Goal: Information Seeking & Learning: Find specific fact

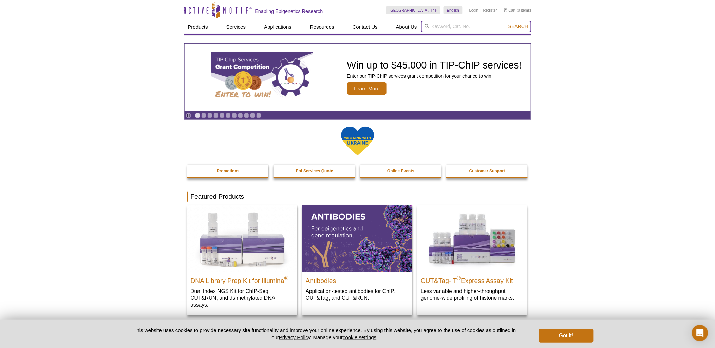
click at [432, 26] on input "search" at bounding box center [476, 27] width 110 height 12
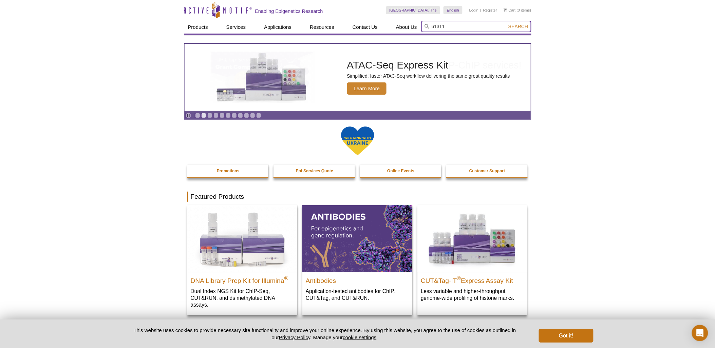
type input "61311"
click at [506, 23] on button "Search" at bounding box center [518, 26] width 24 height 6
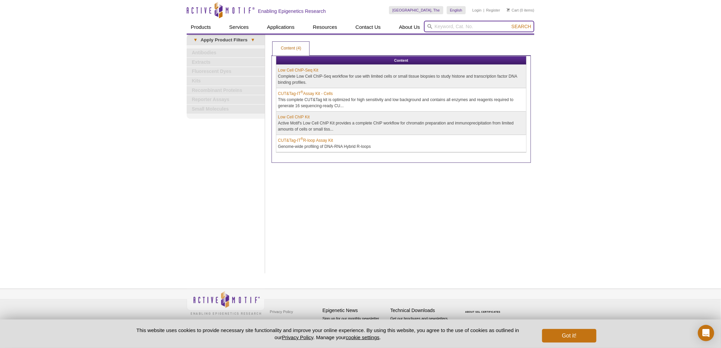
click at [439, 27] on input "search" at bounding box center [479, 27] width 110 height 12
click at [436, 36] on strong "61311" at bounding box center [432, 37] width 13 height 5
type input "61311"
click at [518, 26] on span "Search" at bounding box center [522, 26] width 20 height 5
click at [437, 25] on input "search" at bounding box center [479, 27] width 110 height 12
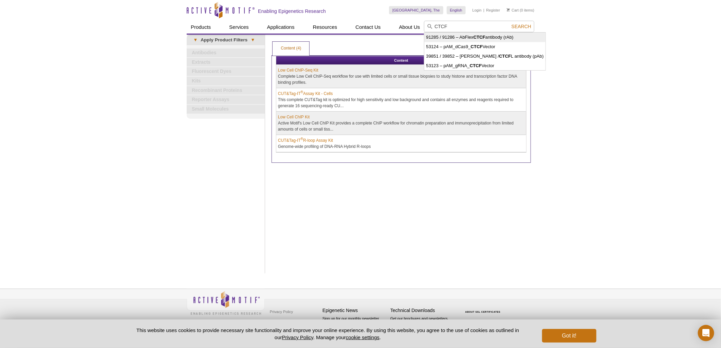
click at [455, 36] on li "91285 / 91286 – AbFlex CTCF antibody (rAb)" at bounding box center [484, 38] width 121 height 10
type input "91285 / 91286 – AbFlex CTCF antibody (rAb)"
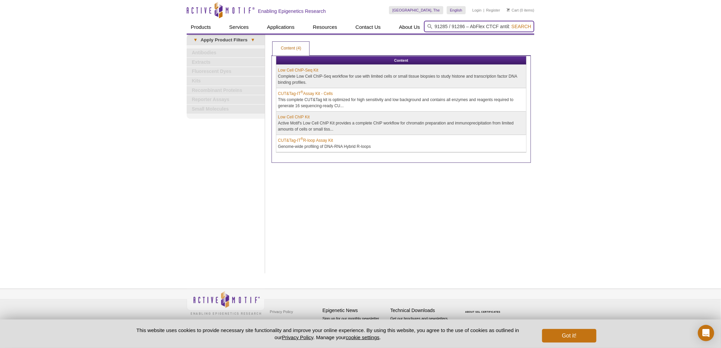
scroll to position [0, 20]
click at [518, 25] on span "Search" at bounding box center [522, 26] width 20 height 5
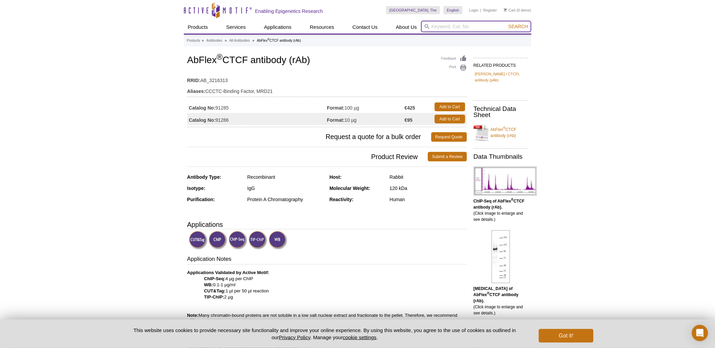
click at [430, 24] on input "search" at bounding box center [476, 27] width 110 height 12
type input "CTCT antibody"
click at [506, 23] on button "Search" at bounding box center [518, 26] width 24 height 6
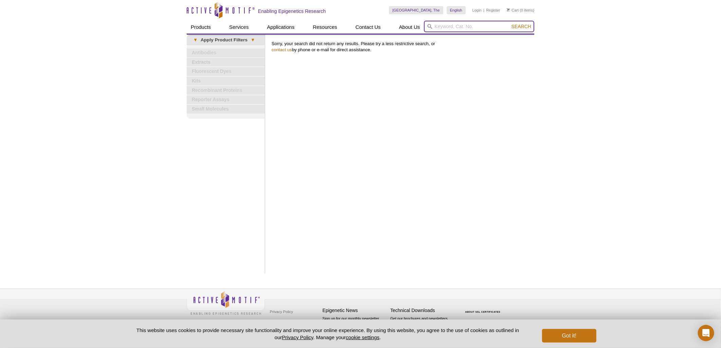
click at [435, 26] on input "search" at bounding box center [479, 27] width 110 height 12
type input "61311"
click at [522, 26] on span "Search" at bounding box center [522, 26] width 20 height 5
